Goal: Information Seeking & Learning: Check status

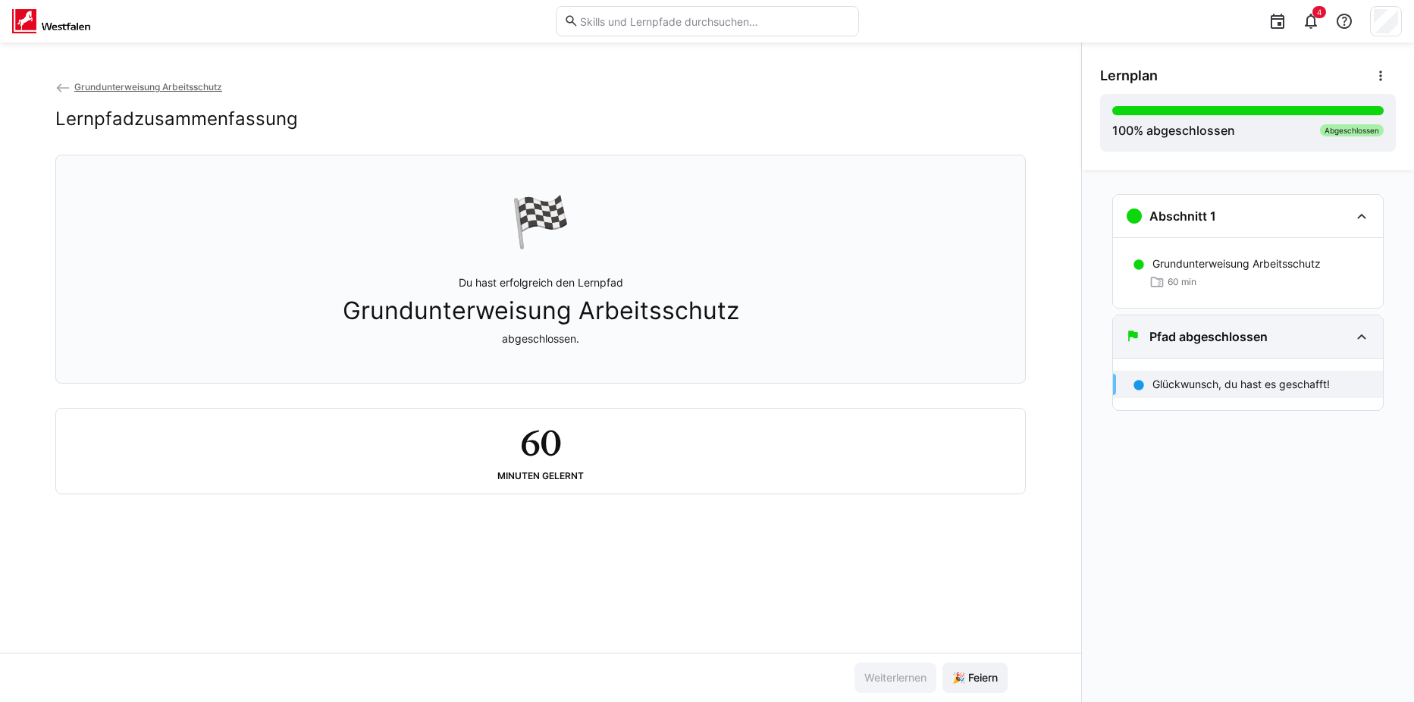
click at [1361, 343] on eds-icon at bounding box center [1361, 336] width 18 height 18
click at [1284, 389] on p "Glückwunsch, du hast es geschafft!" at bounding box center [1240, 384] width 177 height 15
click at [1371, 223] on div "Abschnitt 1" at bounding box center [1248, 216] width 270 height 42
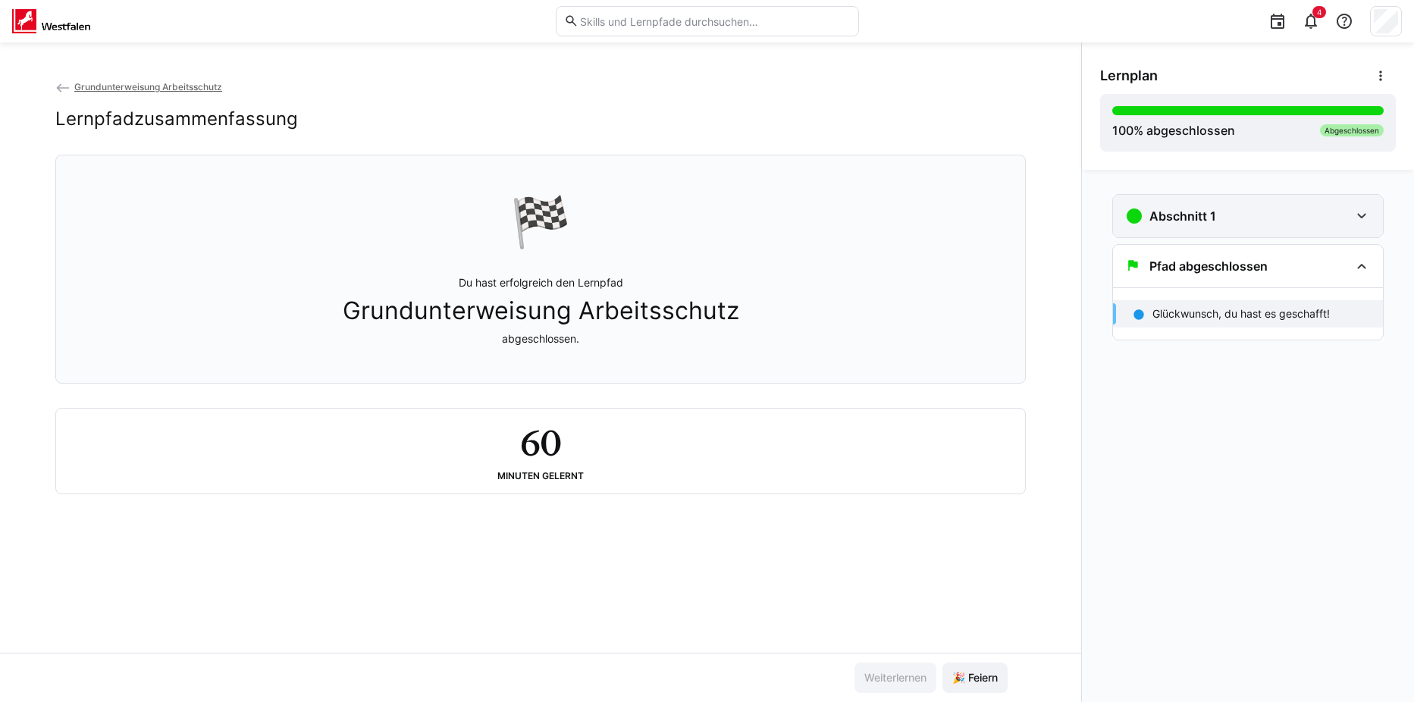
click at [1371, 217] on div "Abschnitt 1" at bounding box center [1248, 216] width 270 height 42
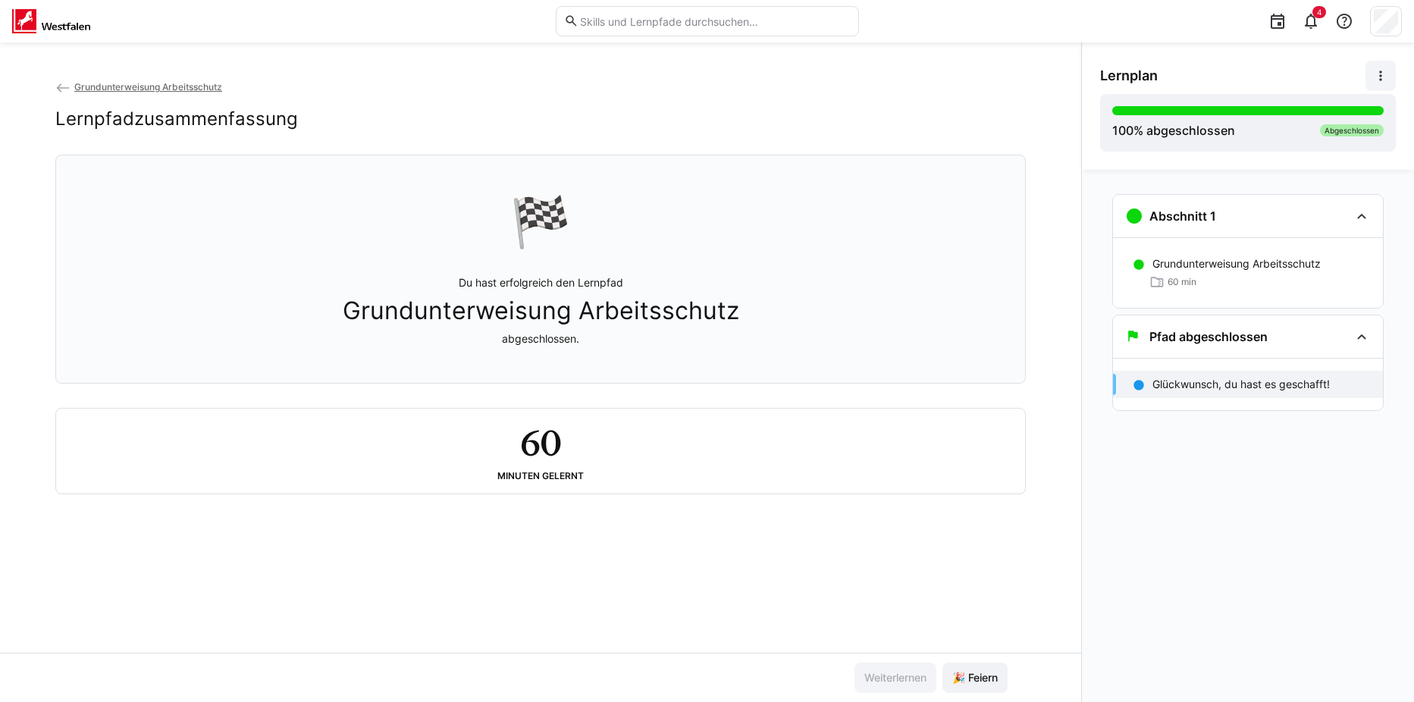
click at [1388, 79] on span at bounding box center [1380, 76] width 30 height 30
click at [1318, 71] on div "Lernplan Details ansehen Lernpfad deaktivieren" at bounding box center [1248, 76] width 296 height 30
click at [106, 89] on span "Grundunterweisung Arbeitsschutz" at bounding box center [148, 86] width 148 height 11
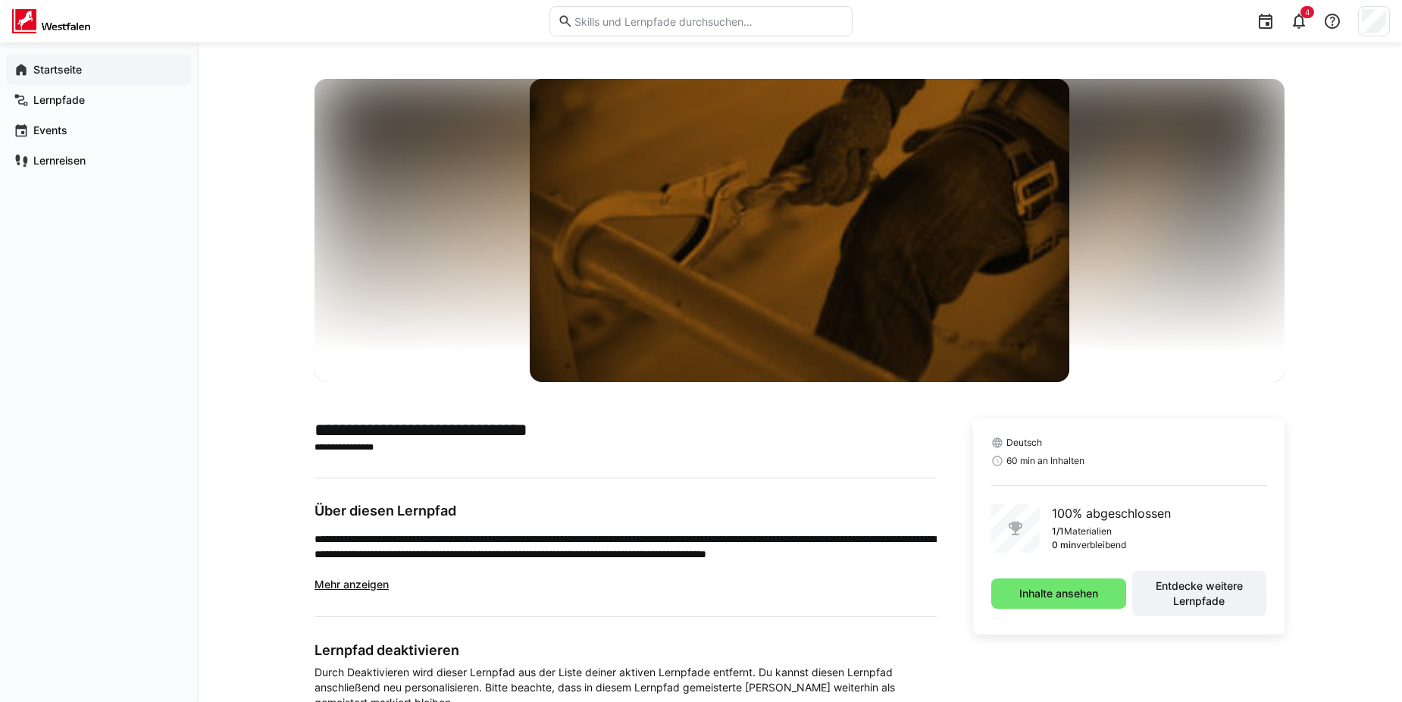
click at [34, 81] on div "Startseite" at bounding box center [98, 70] width 185 height 30
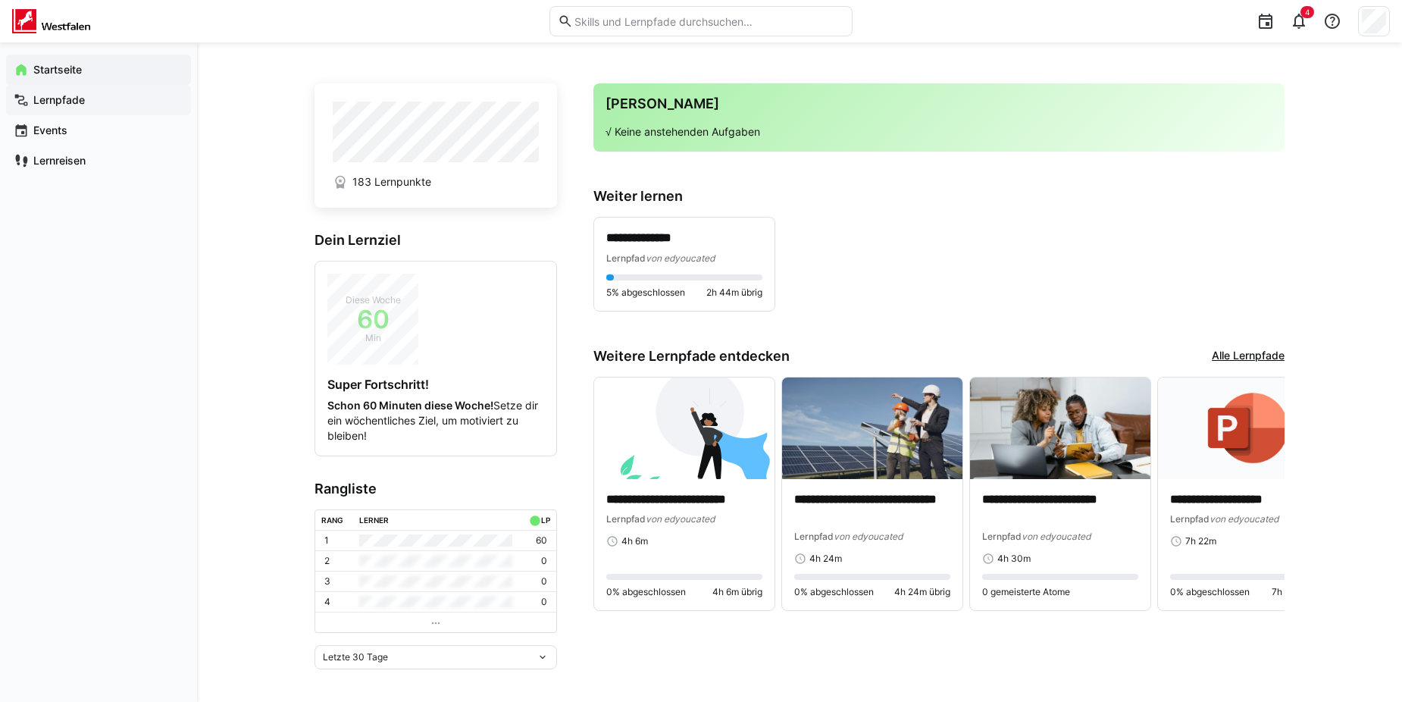
click at [0, 0] on app-navigation-label "Lernpfade" at bounding box center [0, 0] width 0 height 0
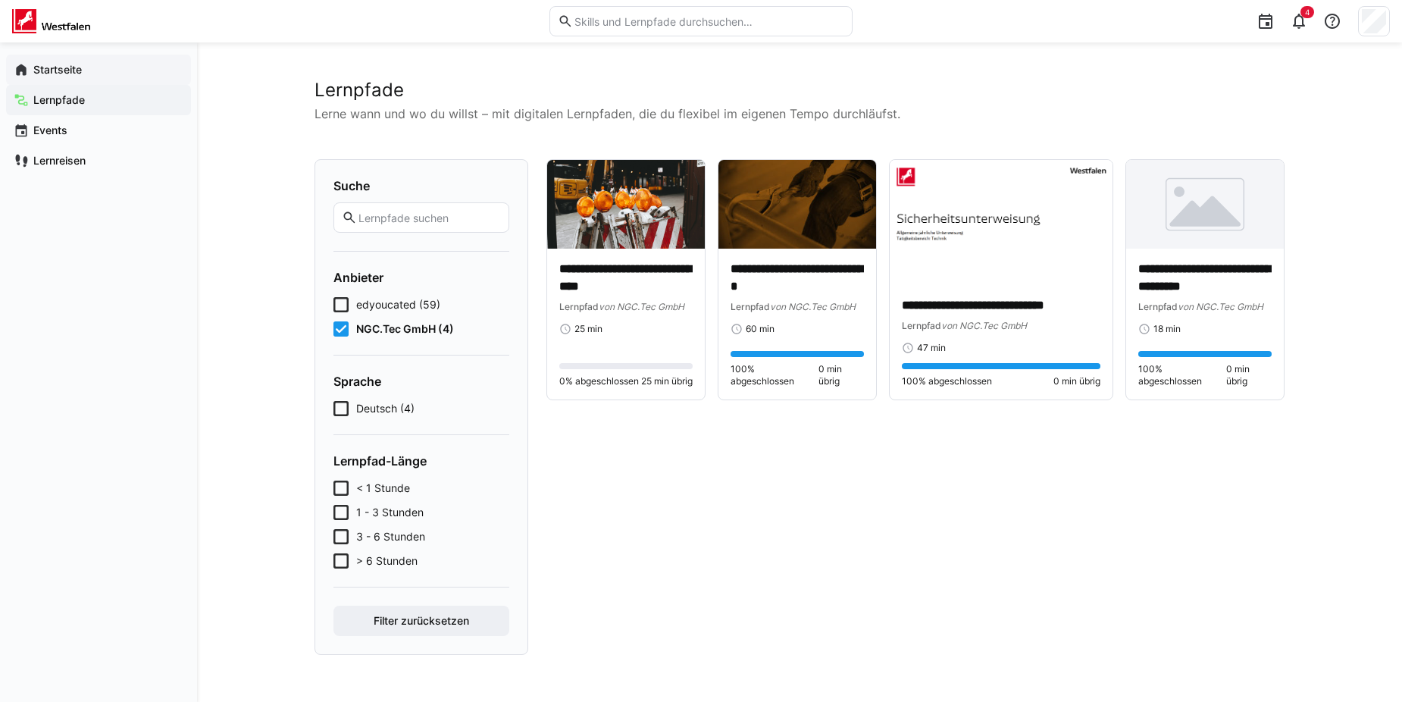
click at [76, 79] on div "Startseite" at bounding box center [98, 70] width 185 height 30
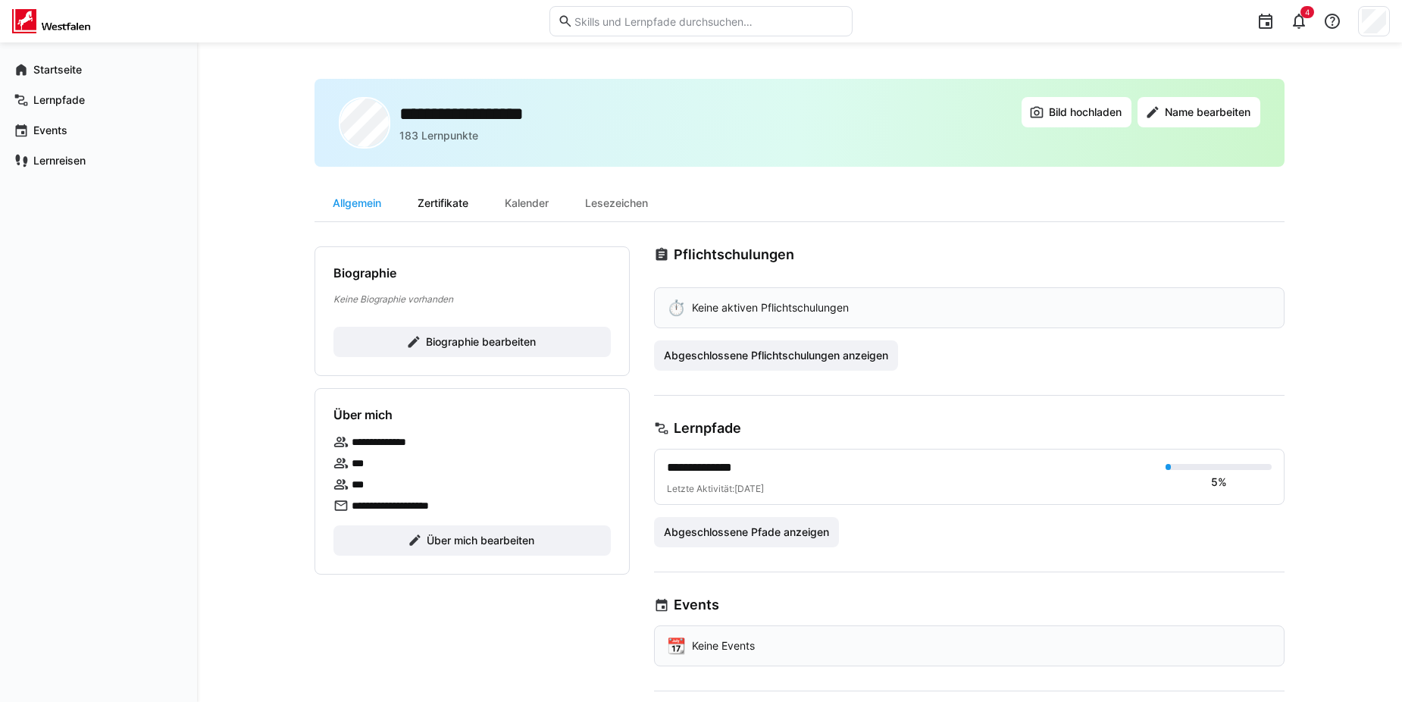
click at [427, 202] on div "Zertifikate" at bounding box center [442, 203] width 87 height 36
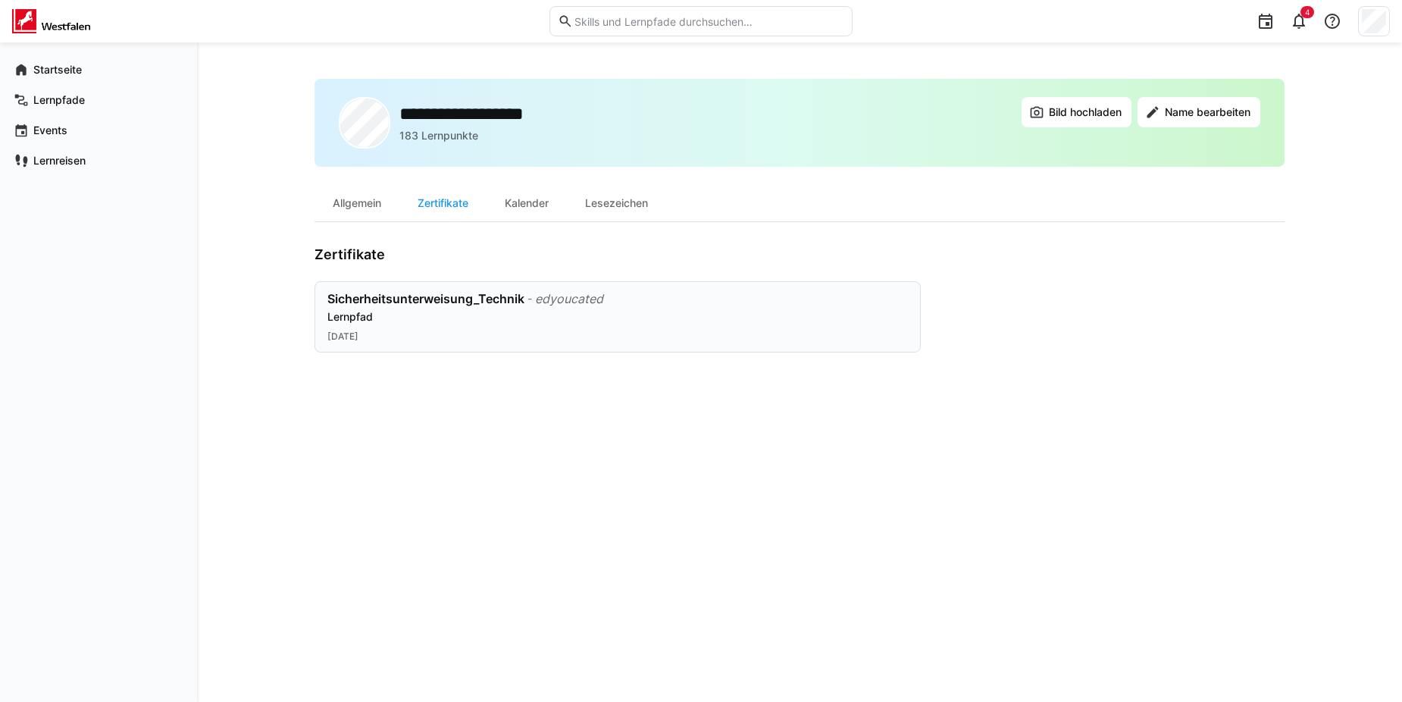
click at [477, 321] on div "Lernpfad" at bounding box center [617, 316] width 581 height 15
click at [360, 199] on div "Allgemein" at bounding box center [357, 203] width 85 height 36
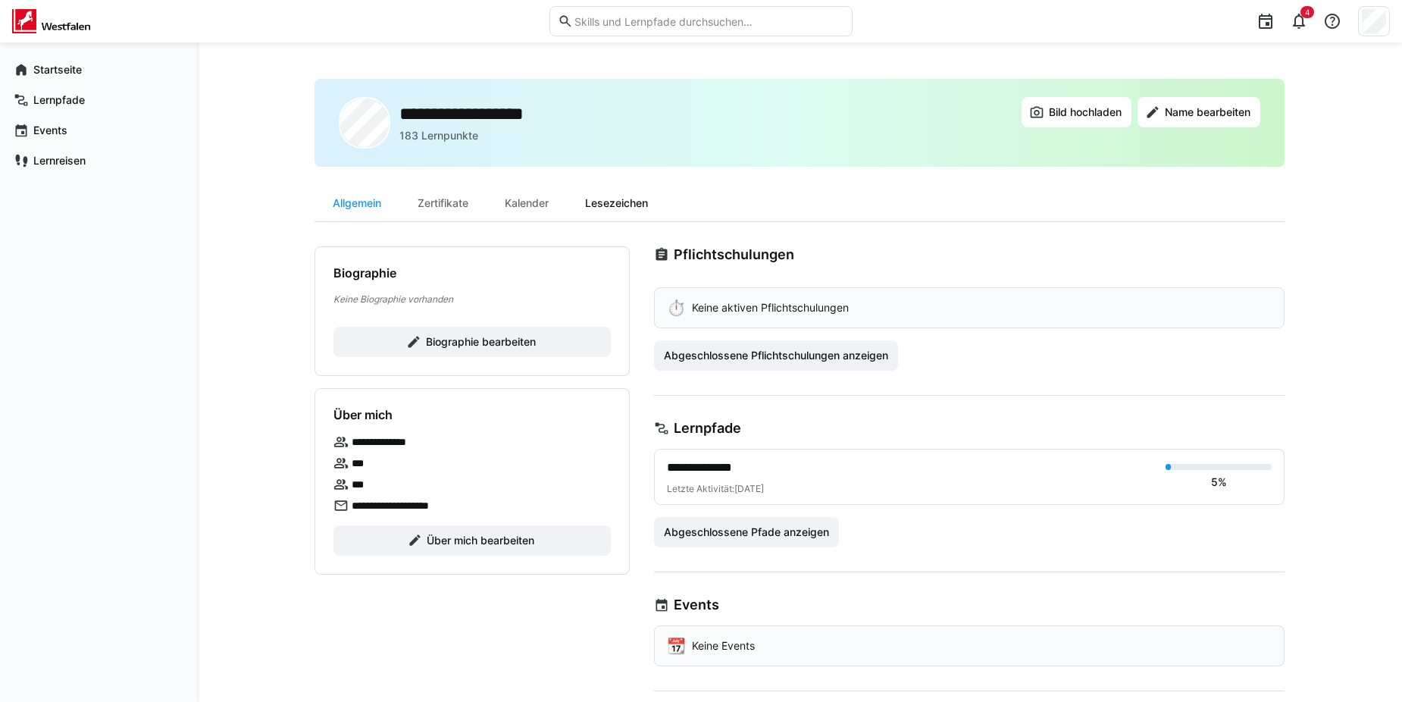
click at [587, 202] on div "Lesezeichen" at bounding box center [616, 203] width 99 height 36
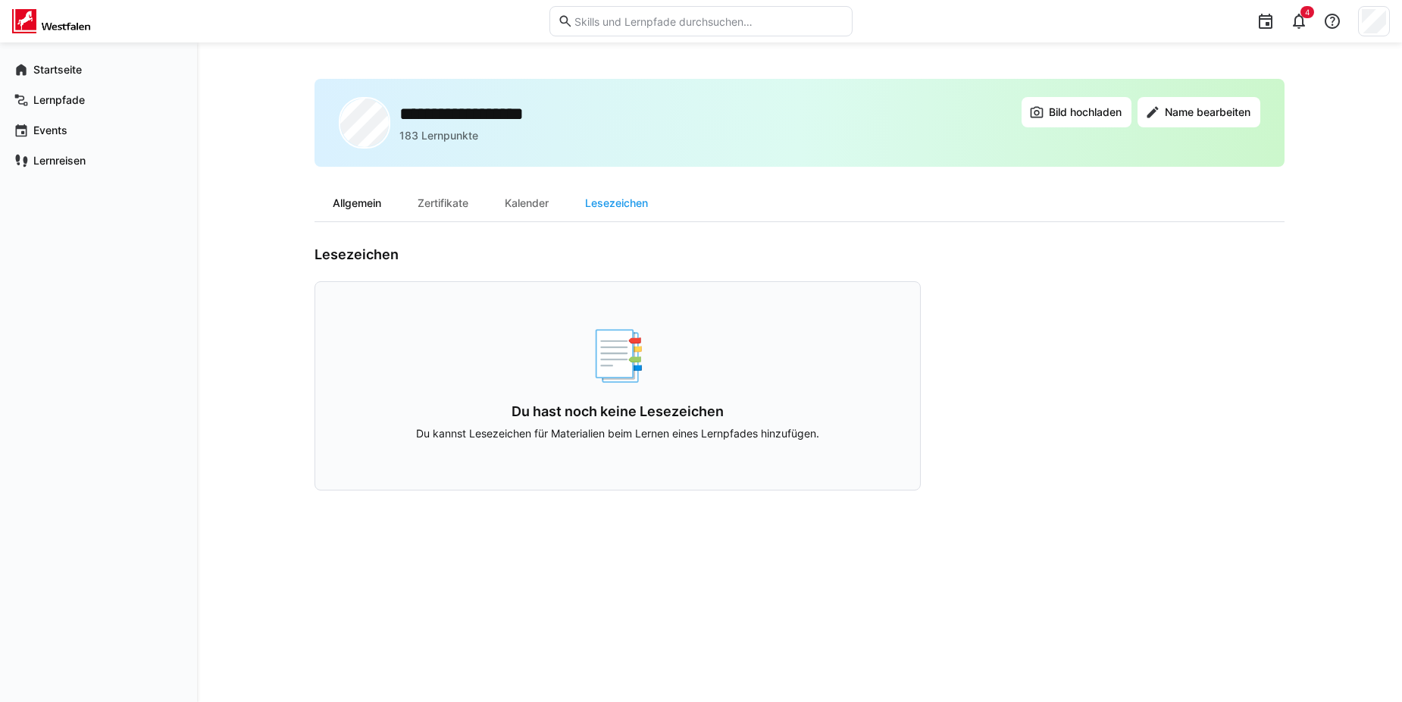
click at [368, 207] on div "Allgemein" at bounding box center [357, 203] width 85 height 36
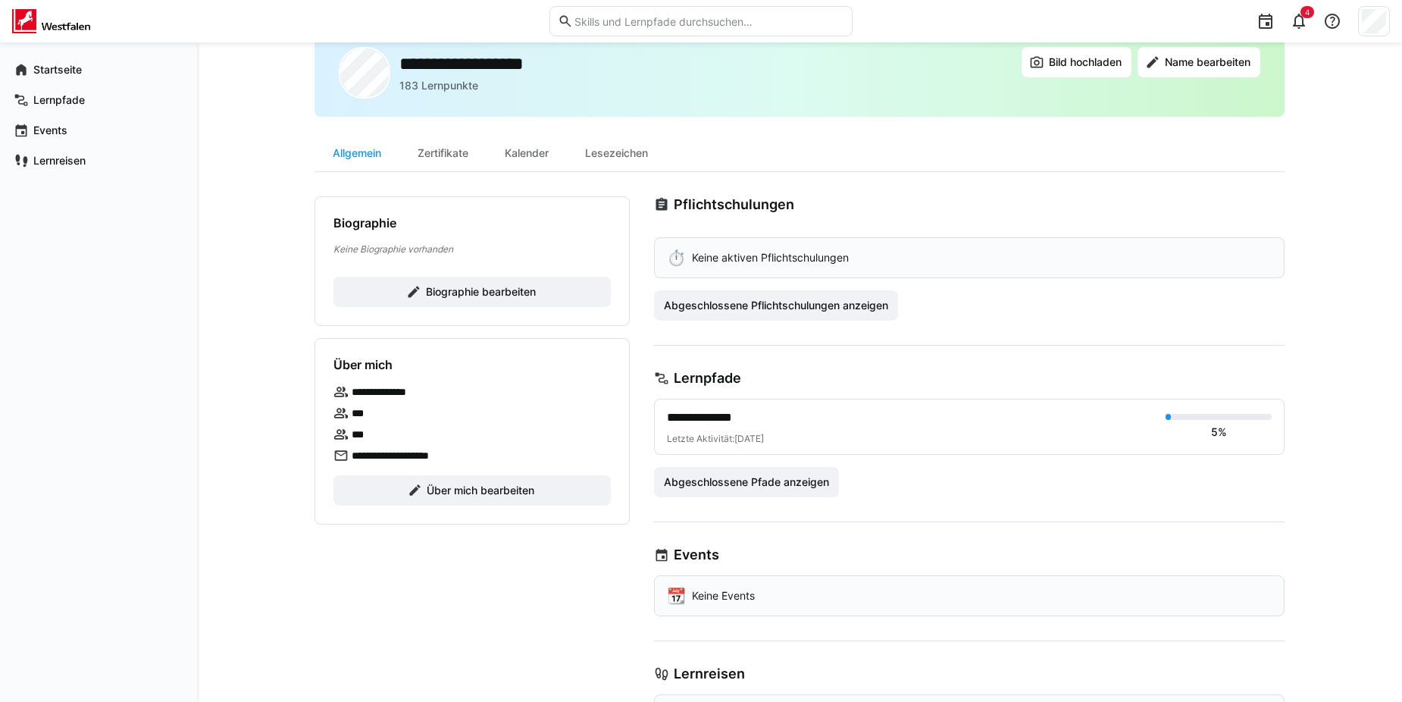
scroll to position [120, 0]
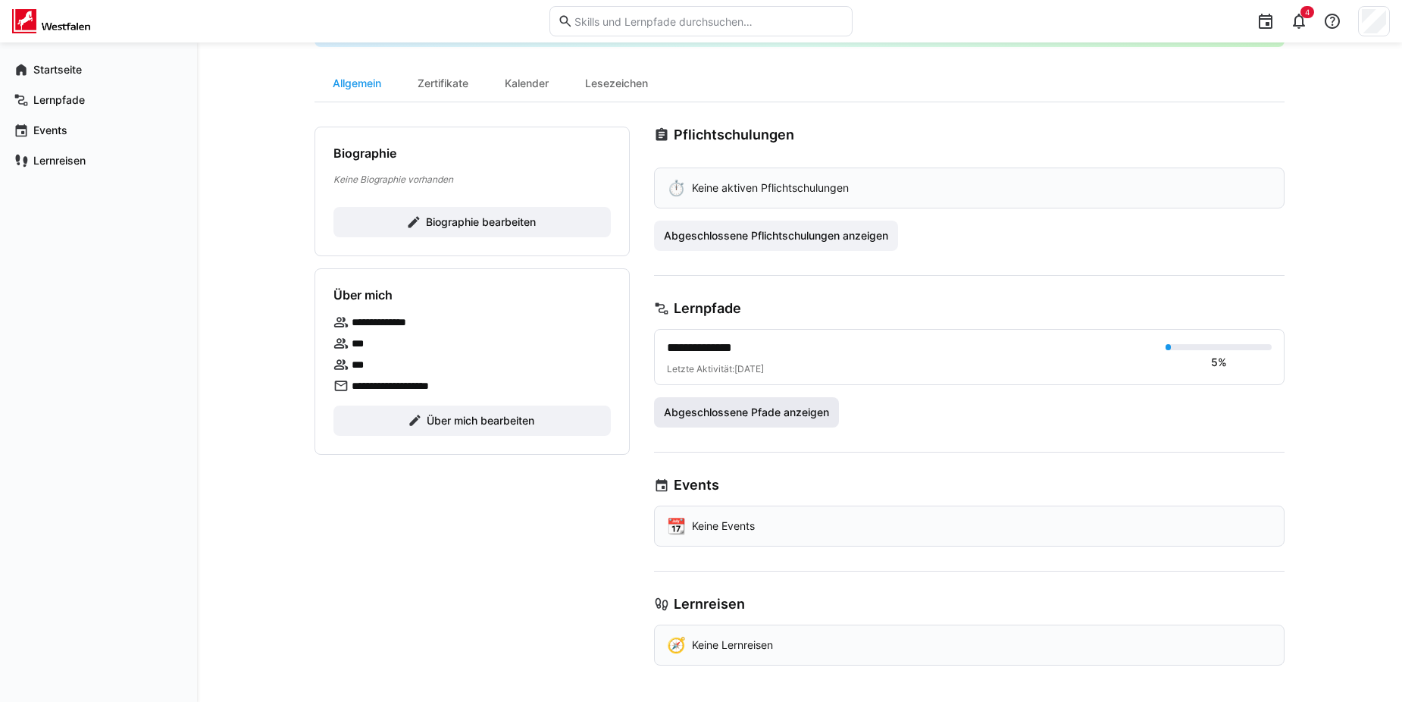
click at [754, 419] on span "Abgeschlossene Pfade anzeigen" at bounding box center [747, 412] width 170 height 15
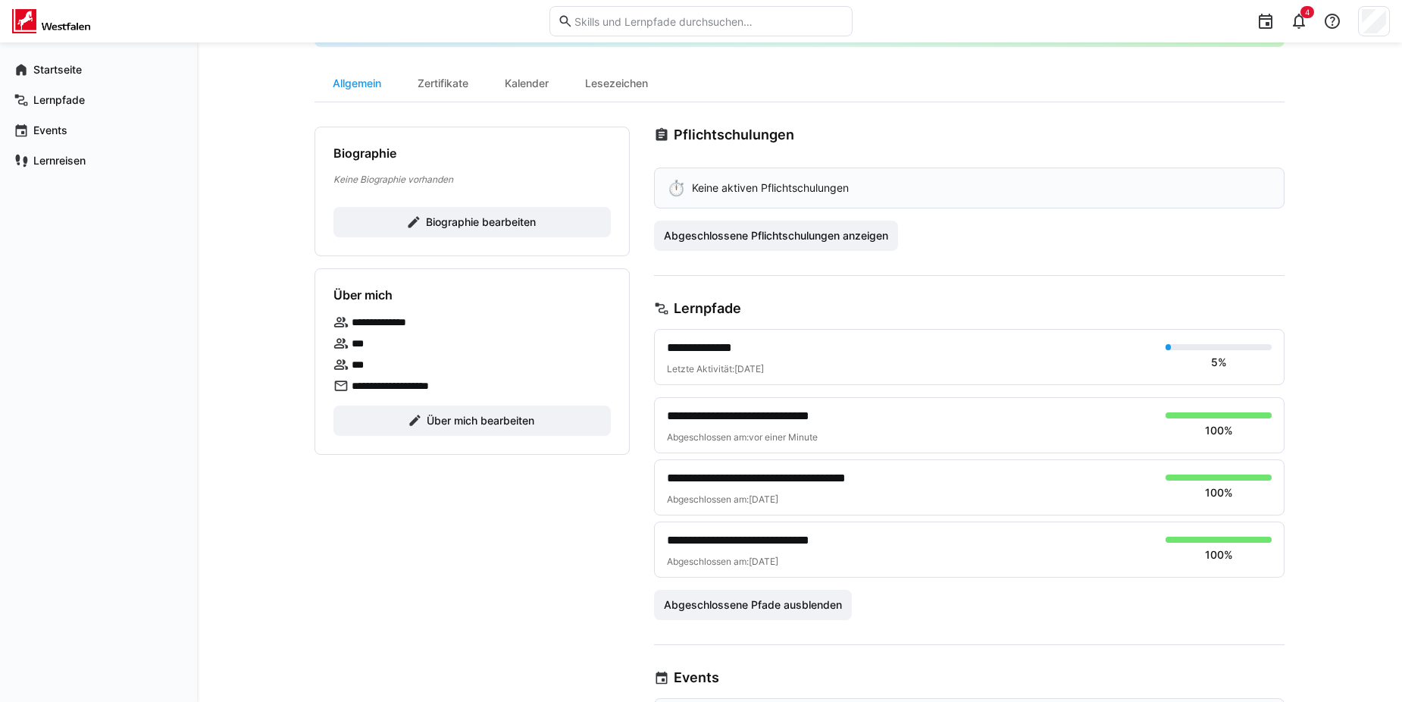
click at [783, 484] on span "**********" at bounding box center [786, 478] width 239 height 18
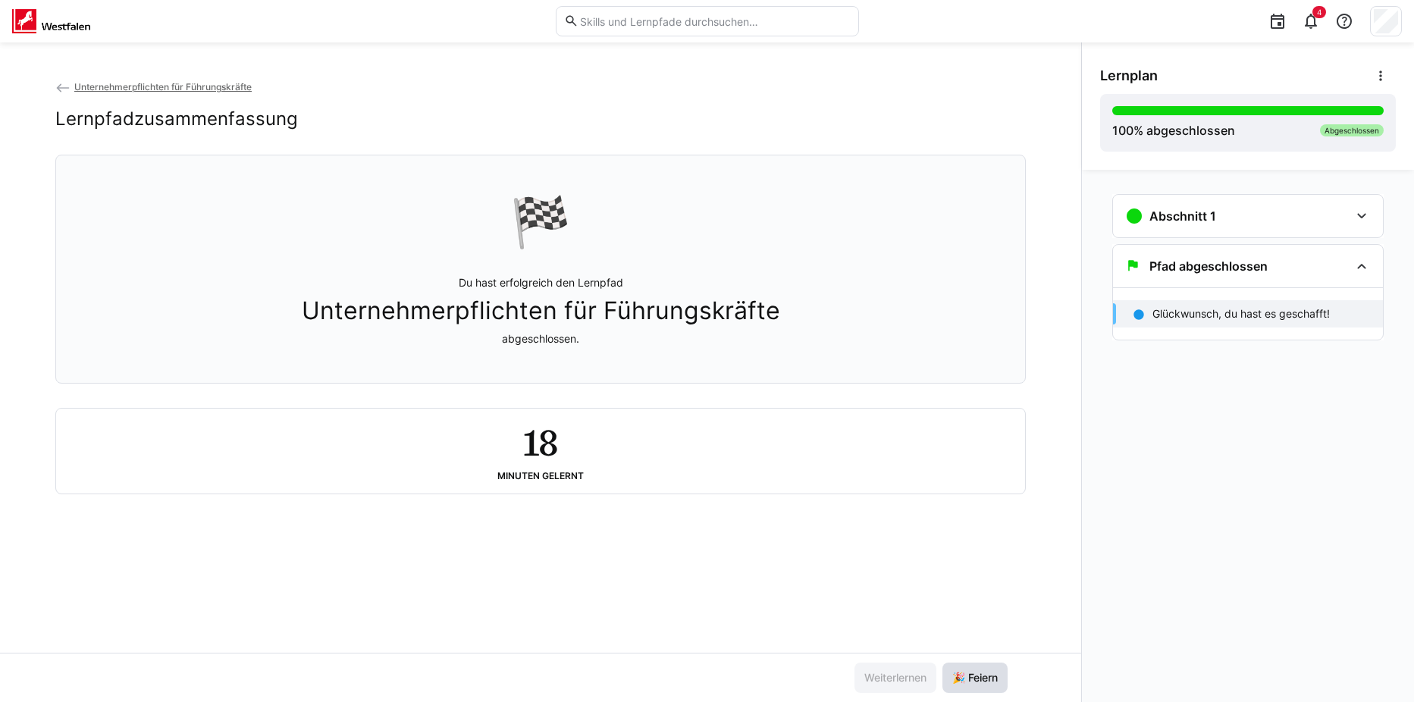
click at [977, 680] on span "🎉 Feiern" at bounding box center [975, 677] width 50 height 15
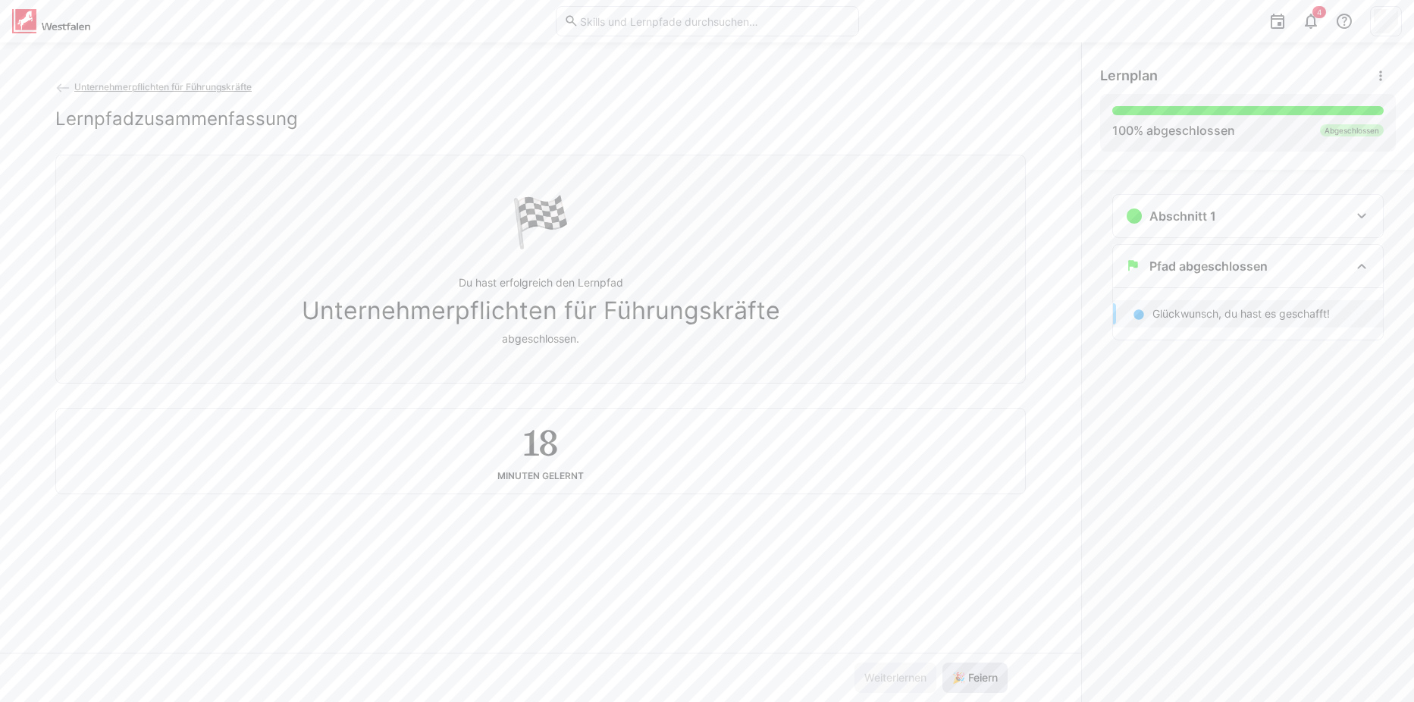
click at [991, 675] on span "🎉 Feiern" at bounding box center [975, 677] width 50 height 15
click at [991, 666] on span "🎉 Feiern" at bounding box center [974, 678] width 65 height 30
click at [992, 672] on span "🎉 Feiern" at bounding box center [975, 677] width 50 height 15
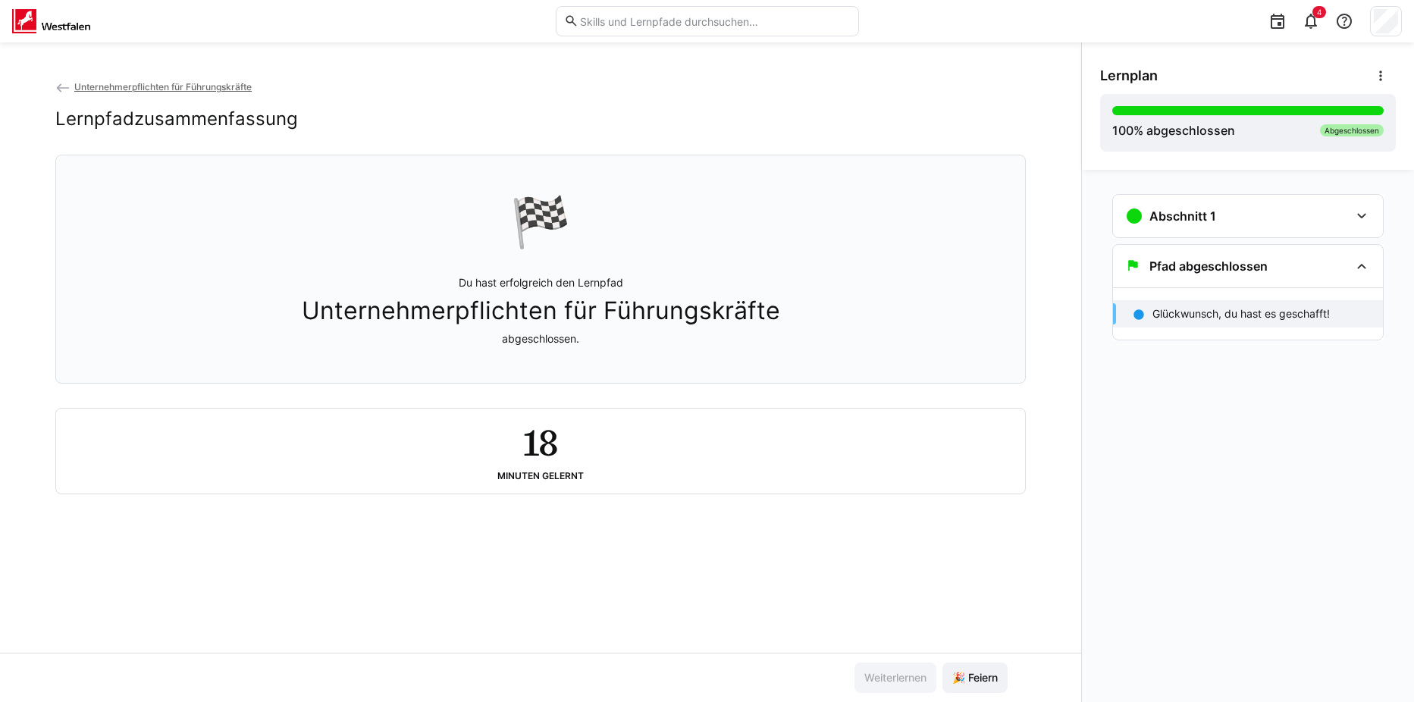
click at [81, 83] on span "Unternehmerpflichten für Führungskräfte" at bounding box center [162, 86] width 177 height 11
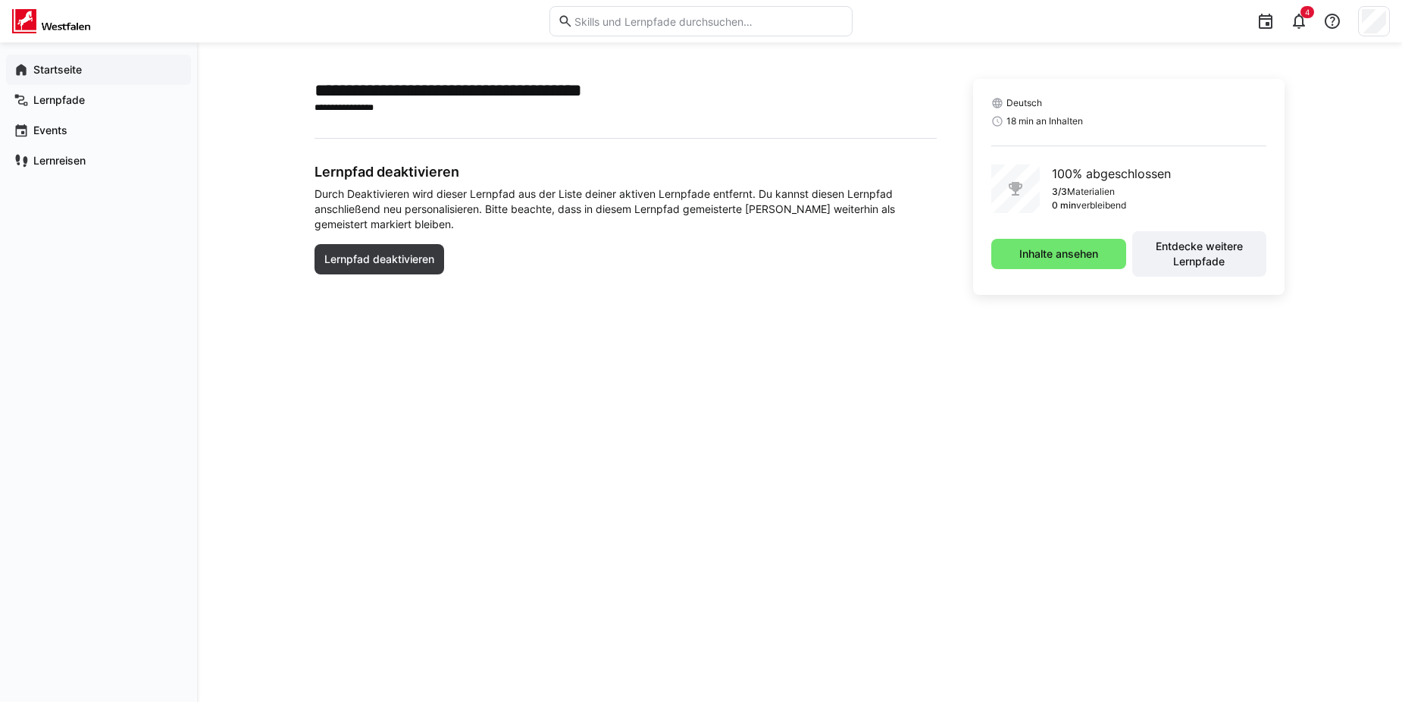
click at [0, 0] on app-navigation-label "Startseite" at bounding box center [0, 0] width 0 height 0
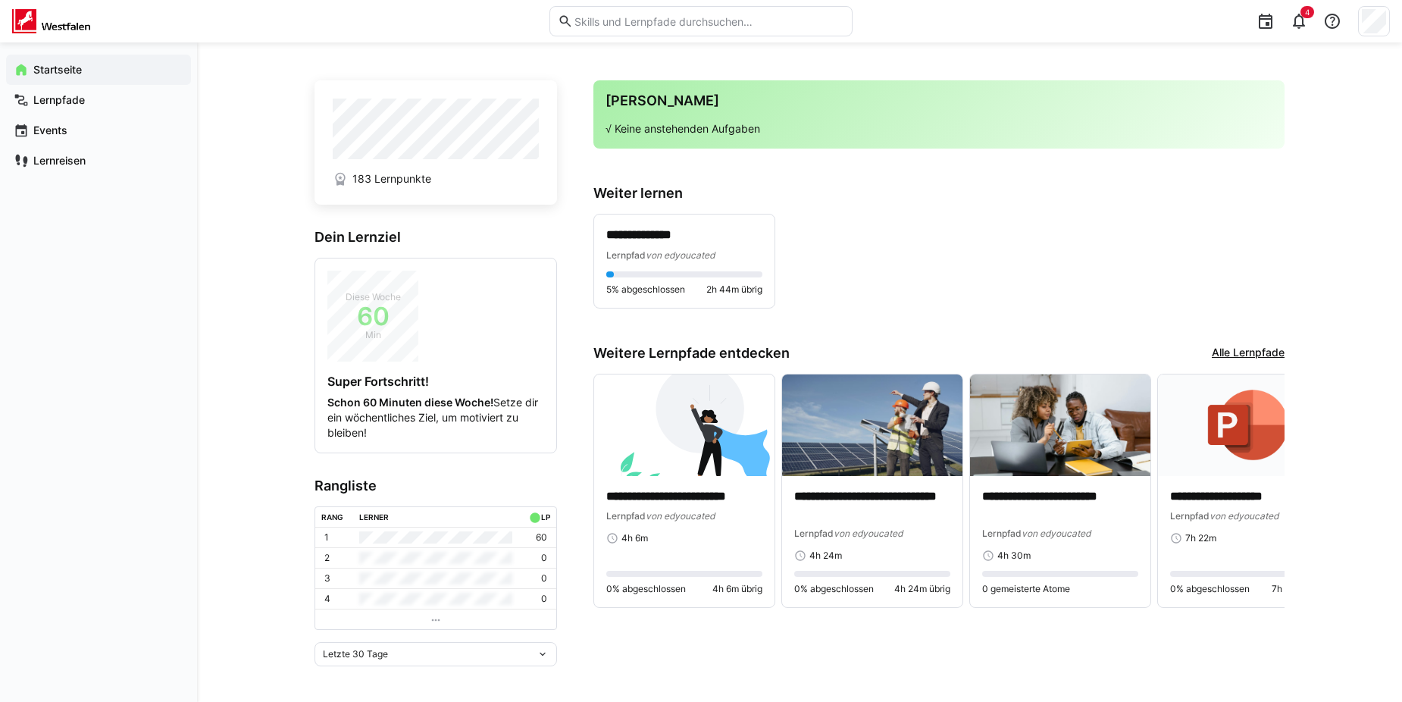
scroll to position [4, 0]
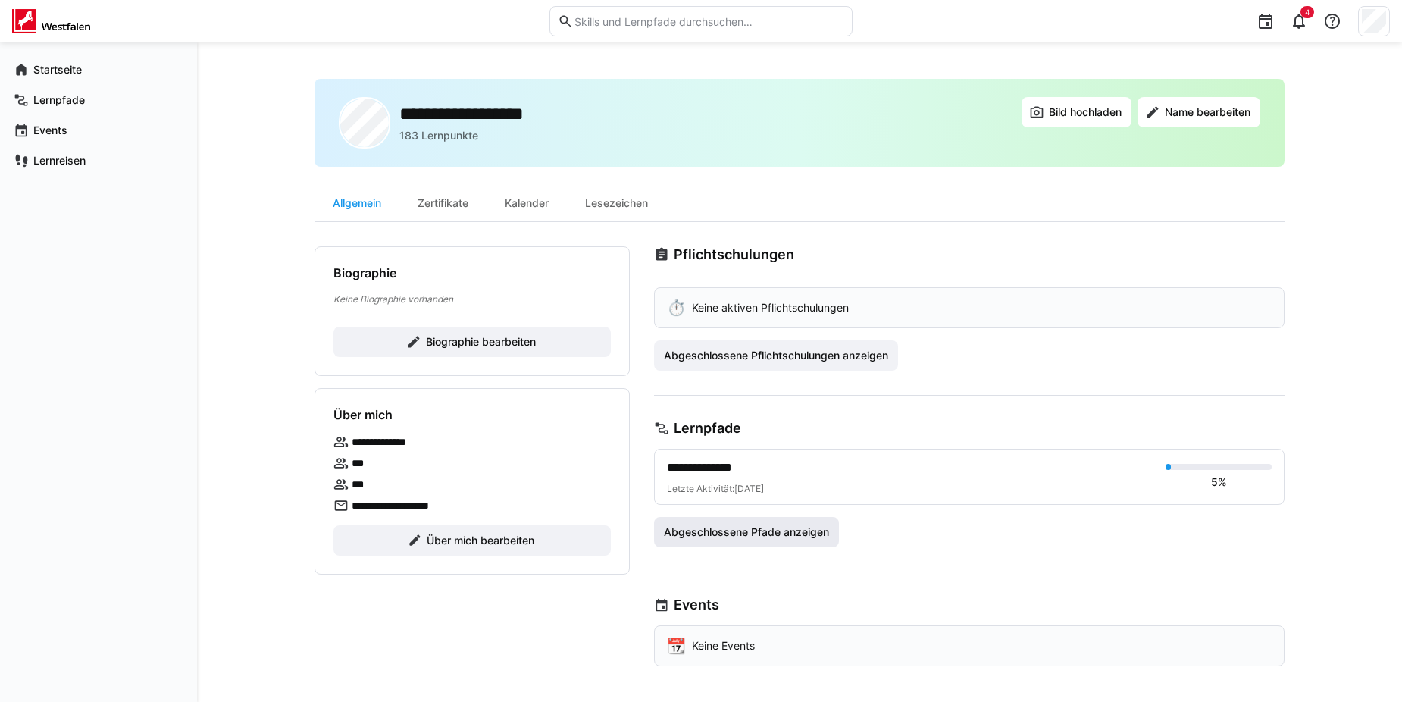
click at [758, 537] on span "Abgeschlossene Pfade anzeigen" at bounding box center [747, 532] width 170 height 15
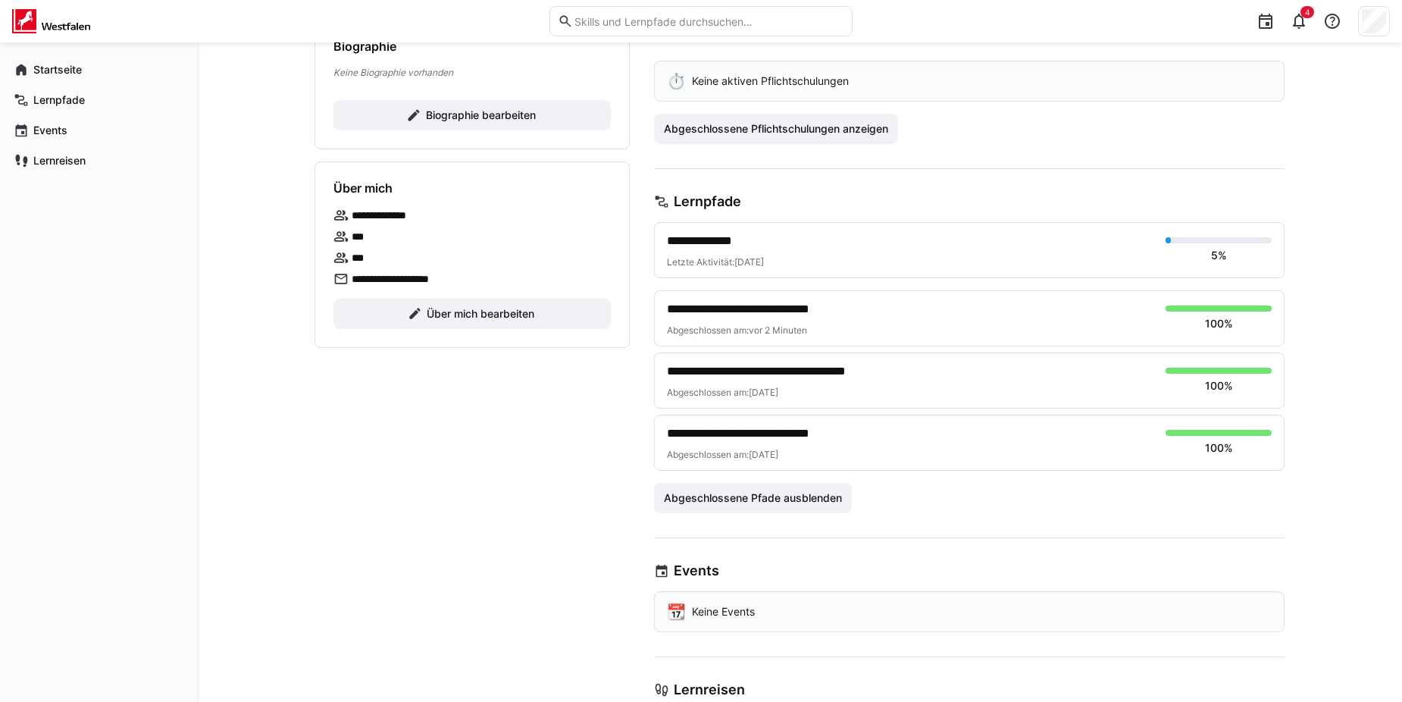
scroll to position [227, 0]
click at [768, 305] on span "**********" at bounding box center [766, 308] width 199 height 18
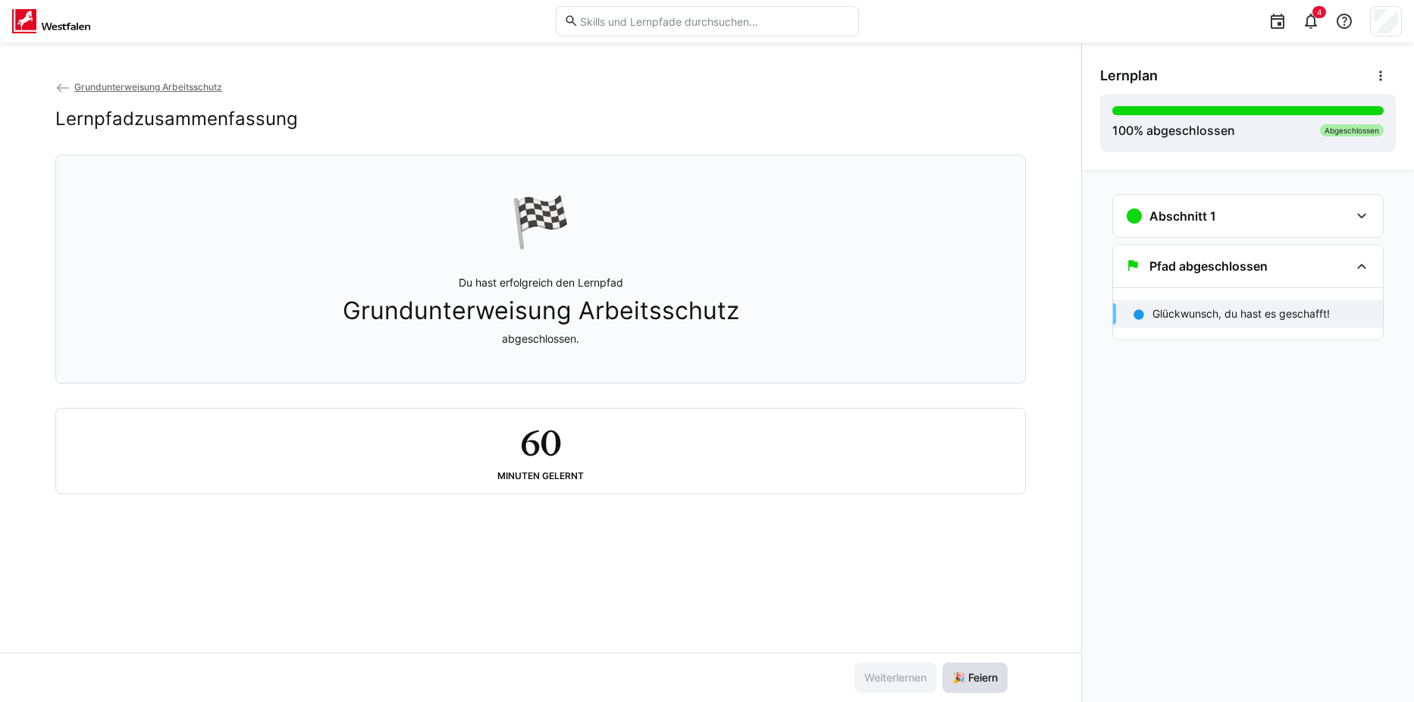
click at [979, 675] on span "🎉 Feiern" at bounding box center [975, 677] width 50 height 15
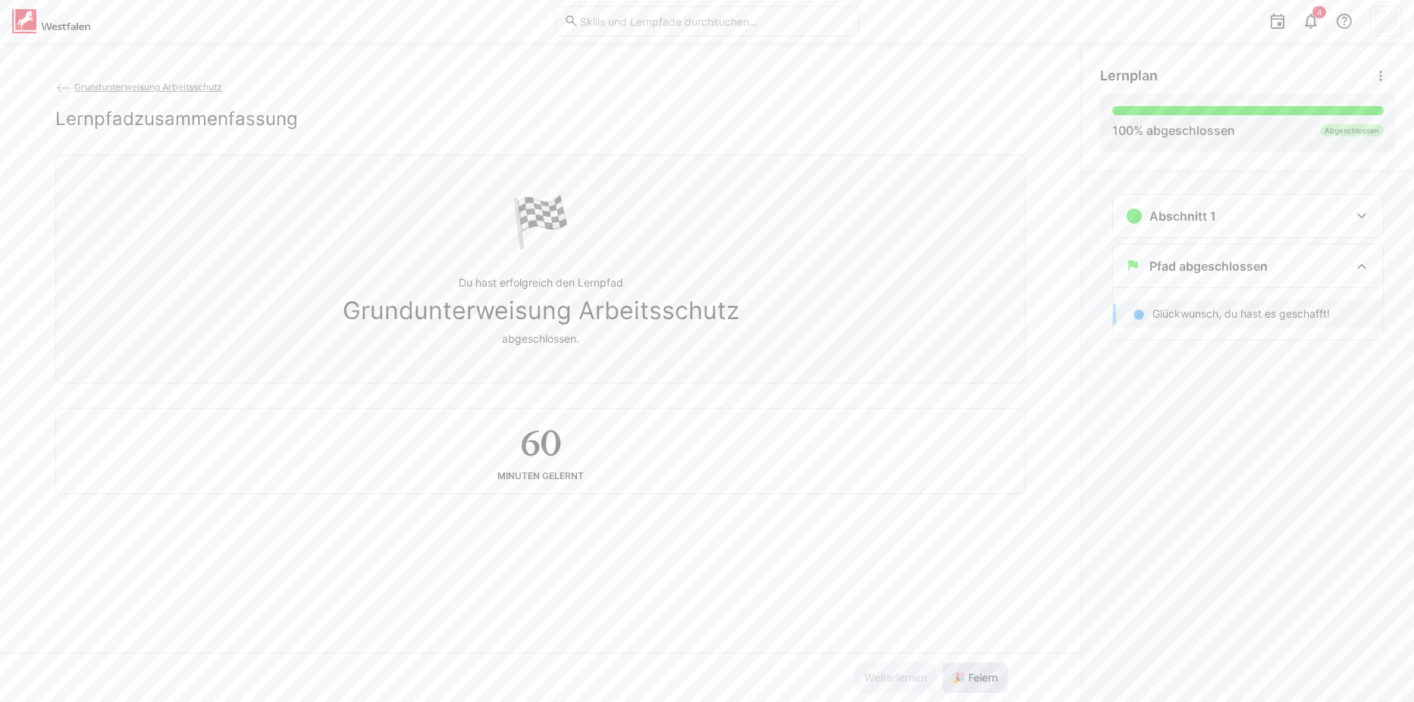
click at [979, 675] on span "🎉 Feiern" at bounding box center [975, 677] width 50 height 15
click at [1378, 75] on eds-icon at bounding box center [1380, 75] width 15 height 15
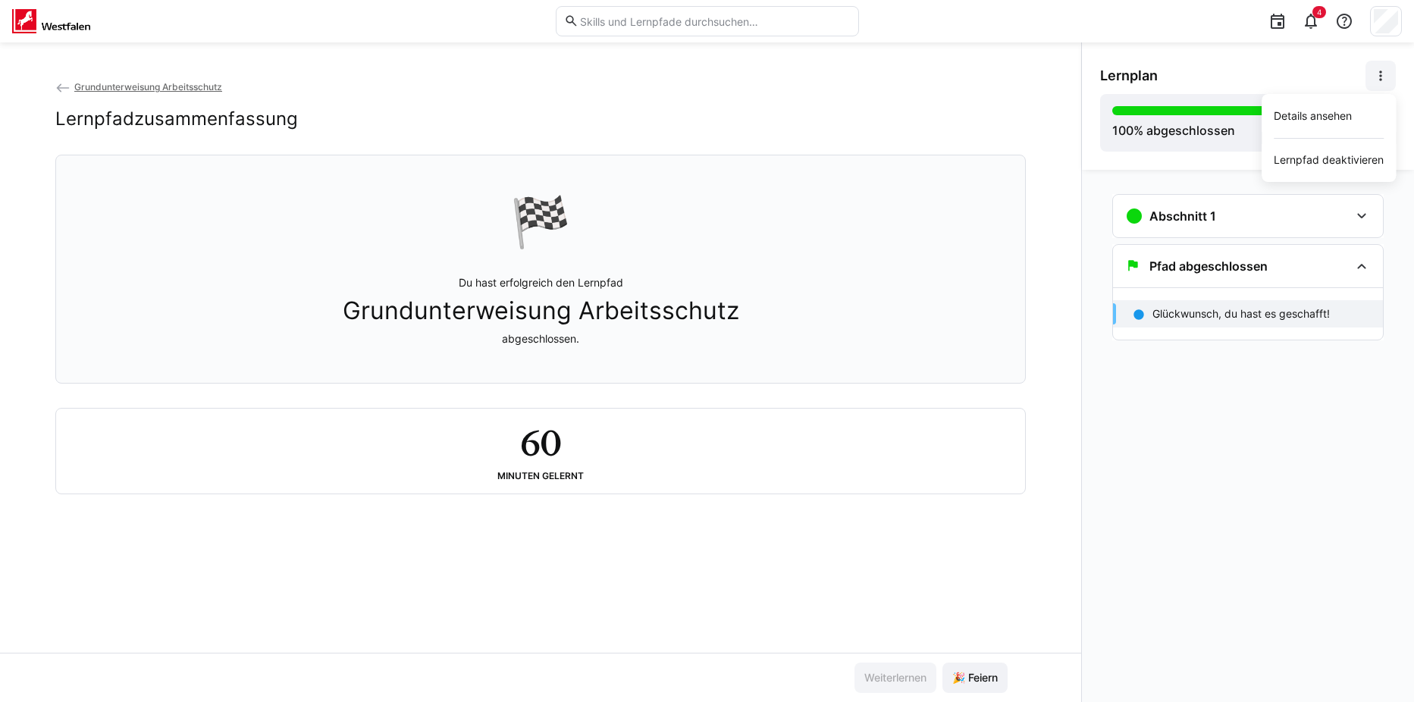
click at [1377, 75] on eds-icon at bounding box center [1380, 75] width 15 height 15
click at [1353, 111] on div "Details ansehen" at bounding box center [1329, 115] width 110 height 15
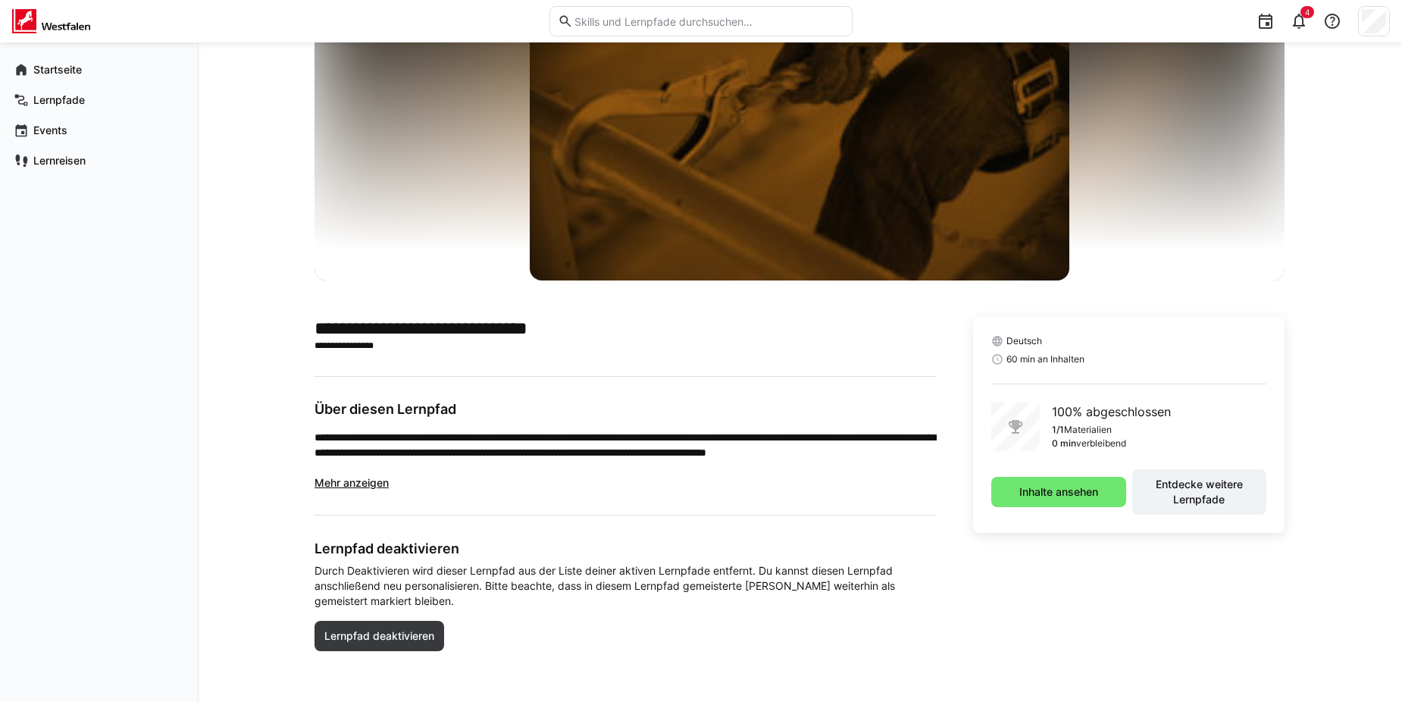
scroll to position [105, 0]
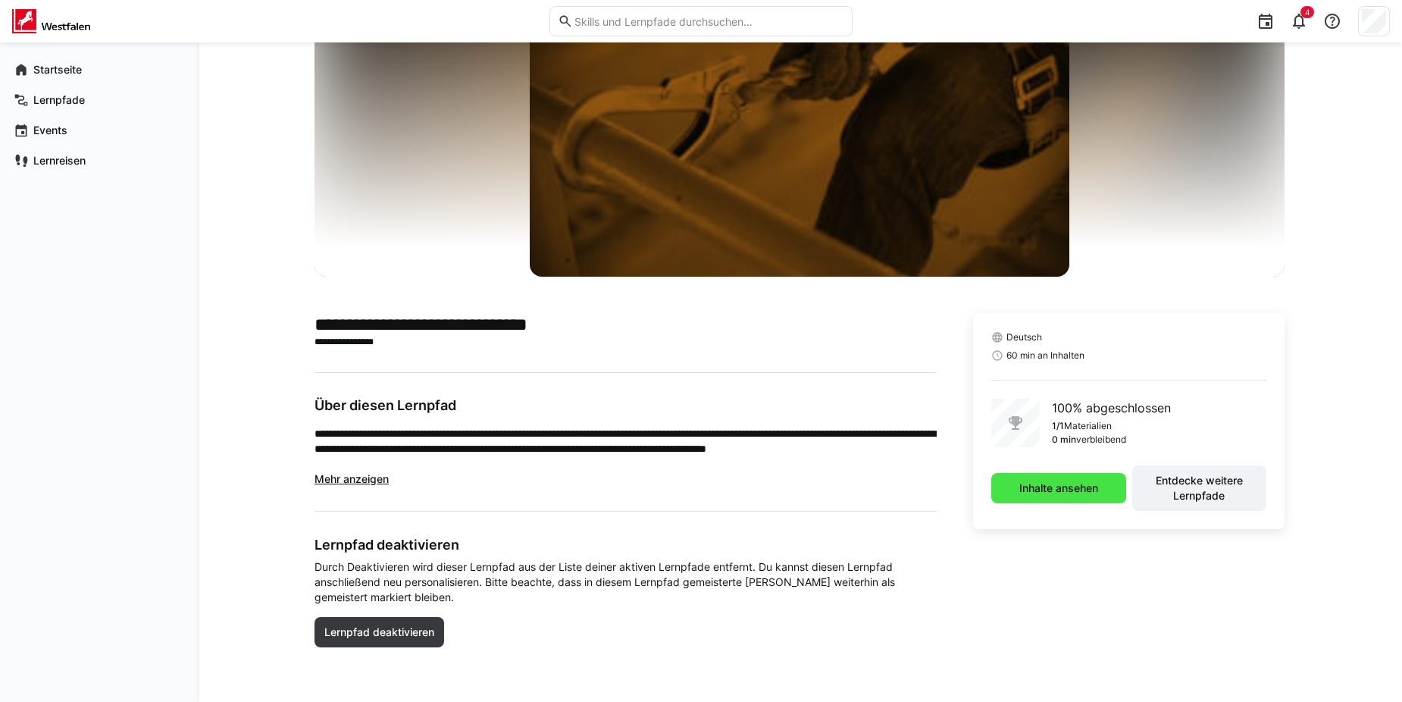
click at [1033, 473] on span "Inhalte ansehen" at bounding box center [1059, 488] width 134 height 30
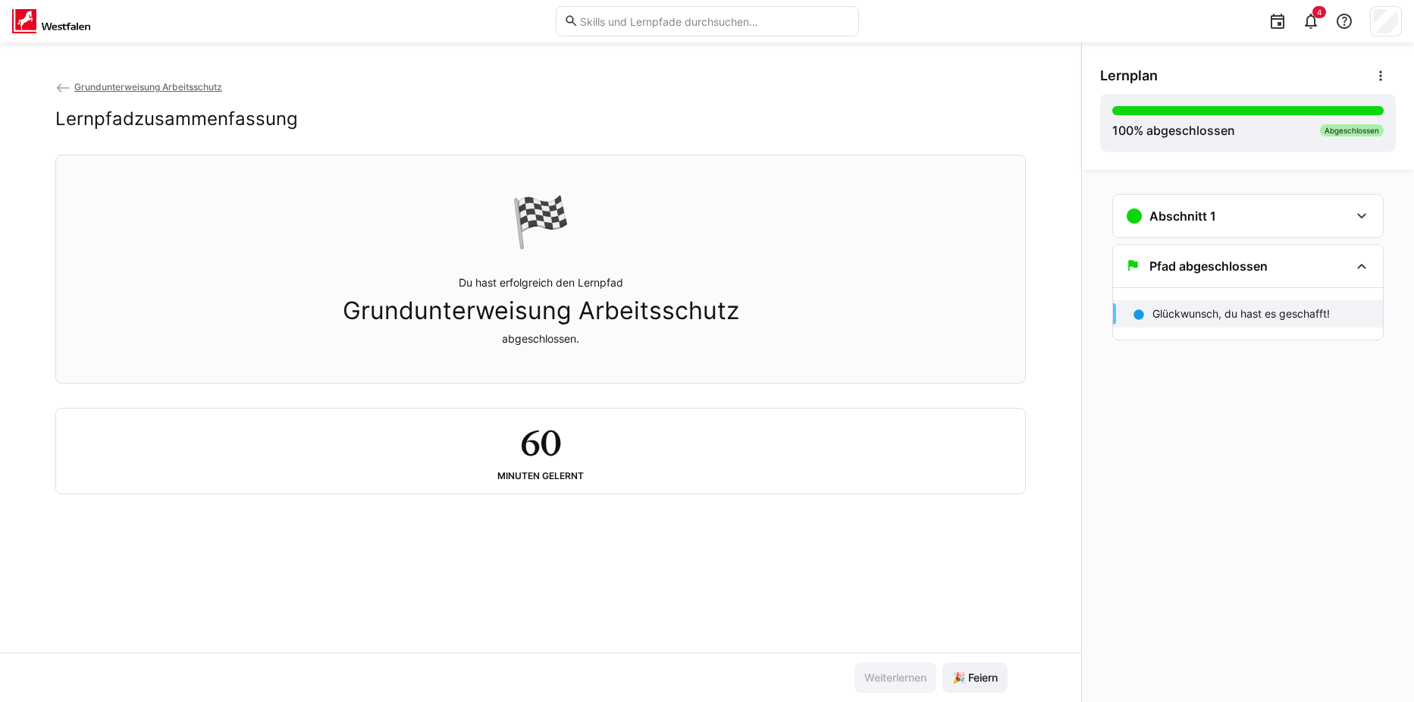
click at [92, 86] on span "Grundunterweisung Arbeitsschutz" at bounding box center [148, 86] width 148 height 11
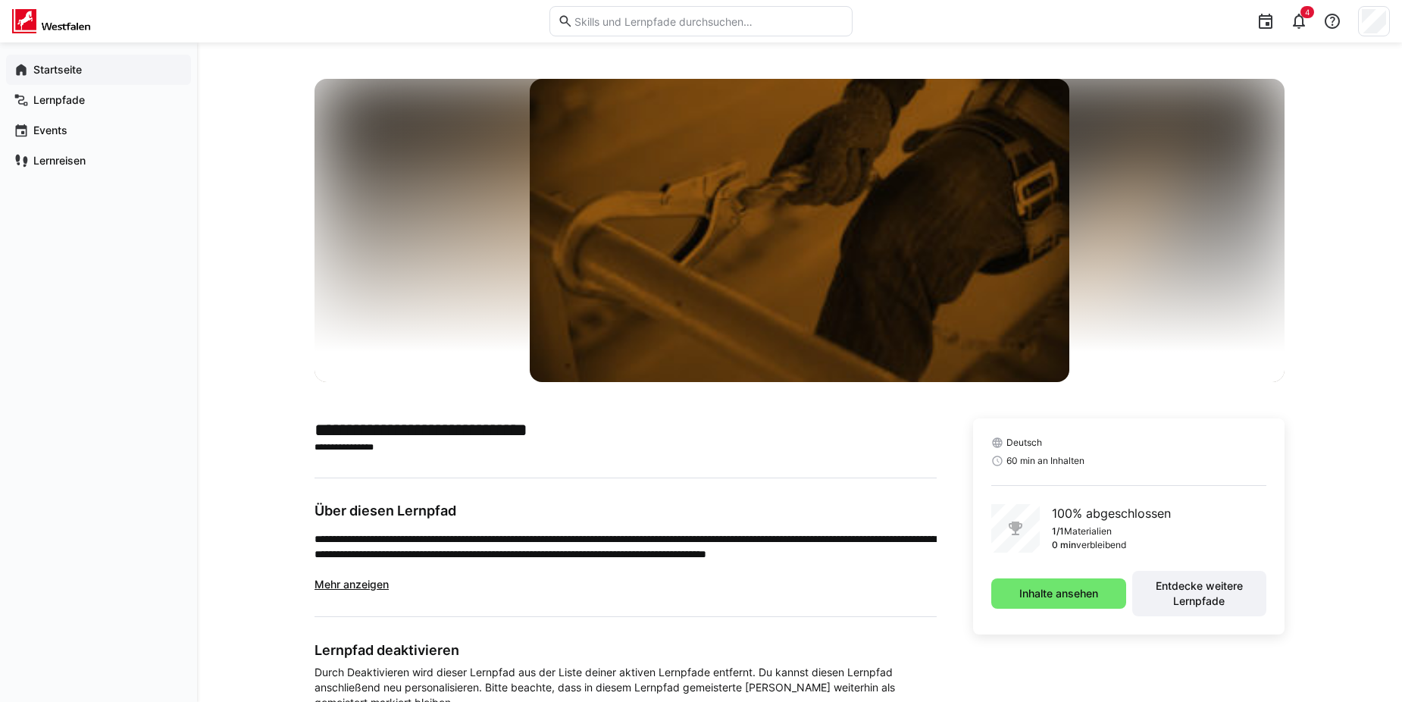
click at [0, 0] on app-navigation-label "Startseite" at bounding box center [0, 0] width 0 height 0
